Goal: Task Accomplishment & Management: Complete application form

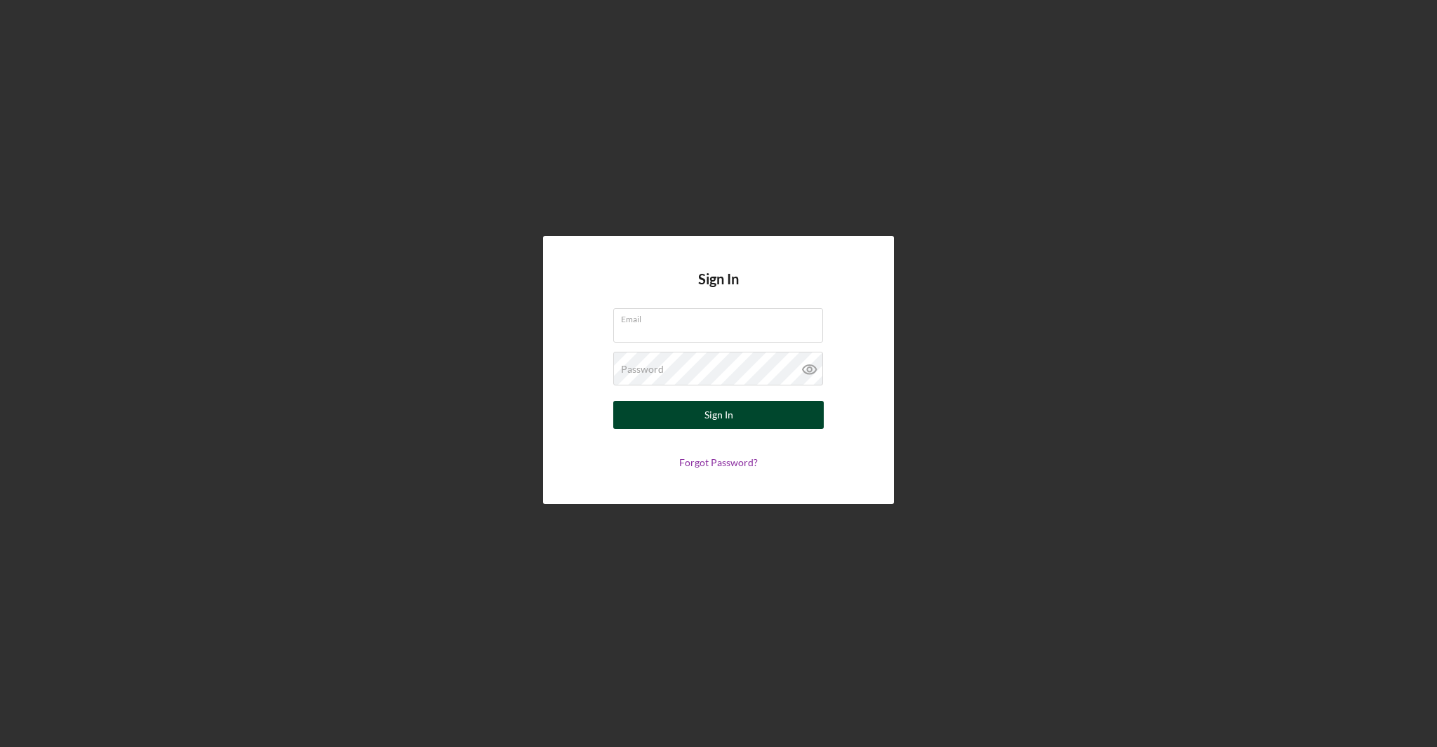
type input "[EMAIL_ADDRESS][DOMAIN_NAME]"
click at [742, 418] on button "Sign In" at bounding box center [718, 415] width 211 height 28
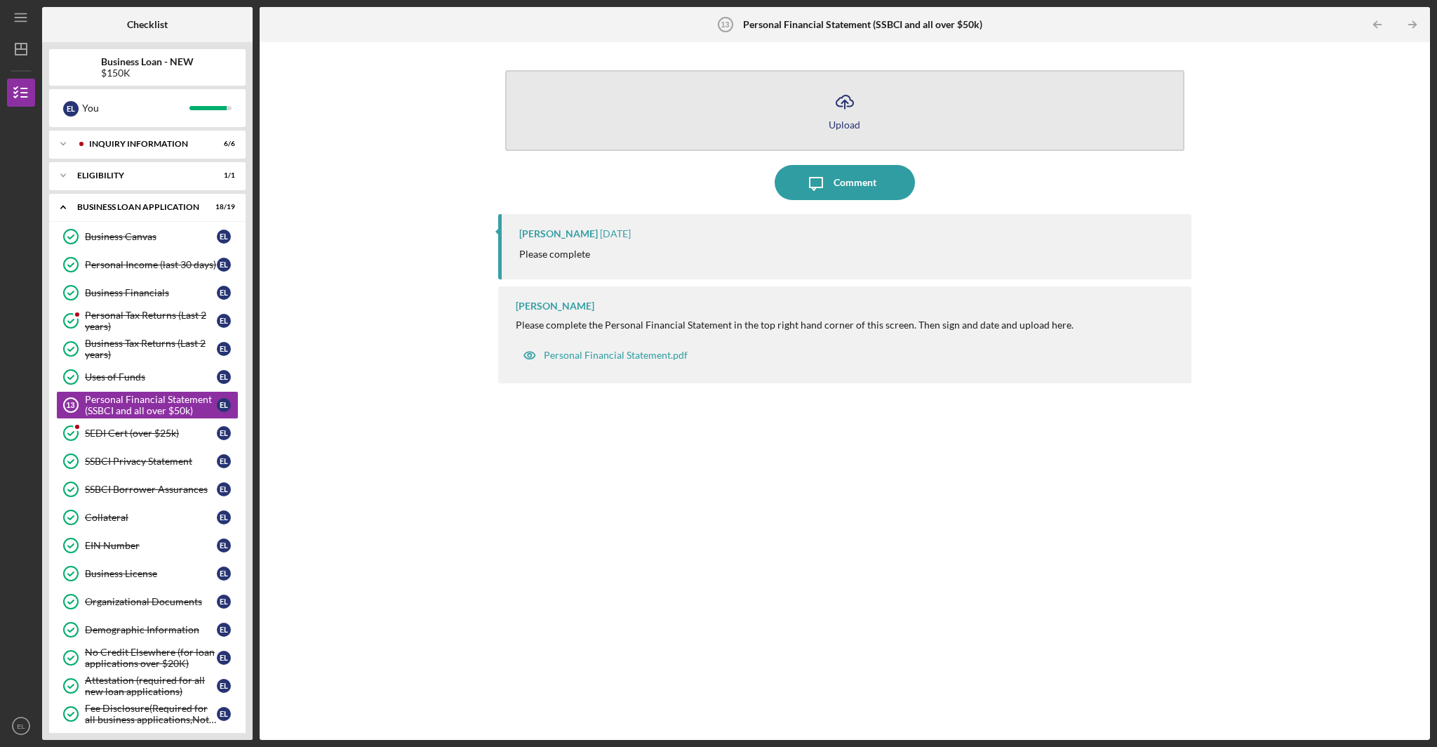
click at [849, 114] on icon "Icon/Upload" at bounding box center [844, 101] width 35 height 35
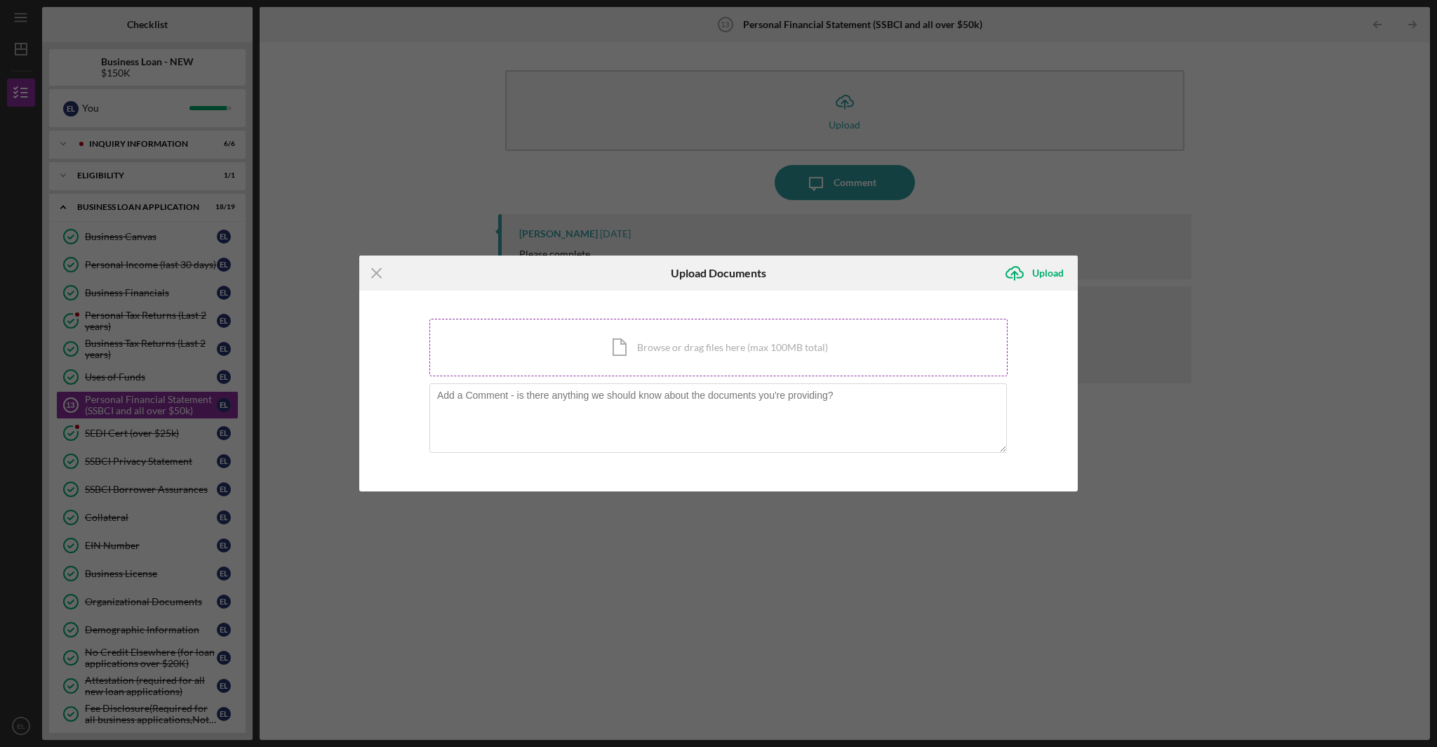
click at [643, 348] on div "Icon/Document Browse or drag files here (max 100MB total) Tap to choose files o…" at bounding box center [718, 348] width 578 height 58
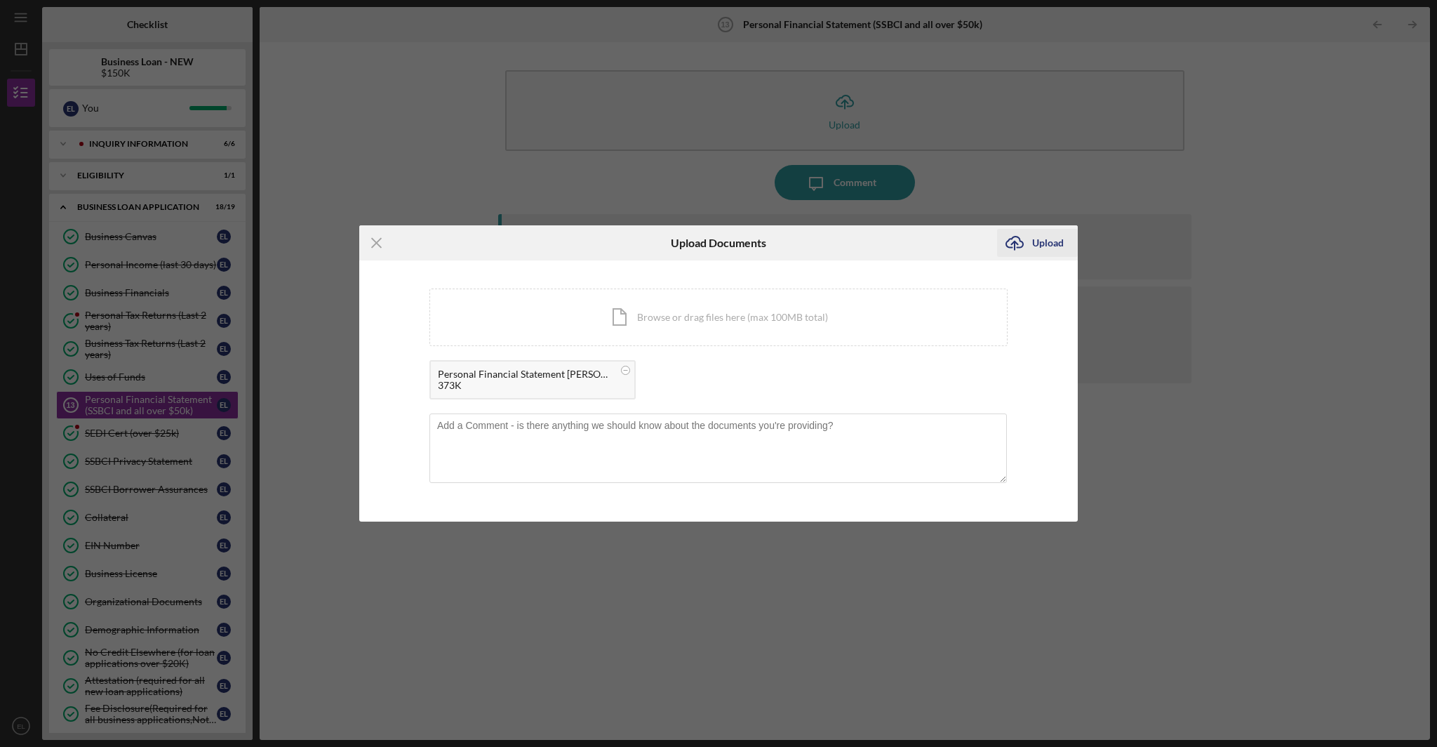
click at [1043, 242] on div "Upload" at bounding box center [1048, 243] width 32 height 28
